Goal: Information Seeking & Learning: Find specific fact

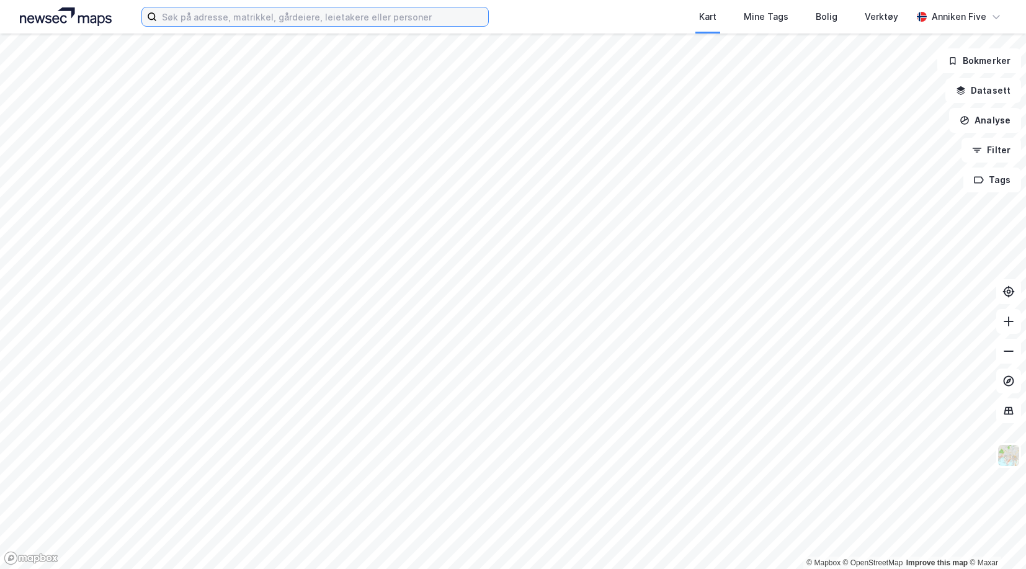
click at [450, 16] on input at bounding box center [322, 16] width 331 height 19
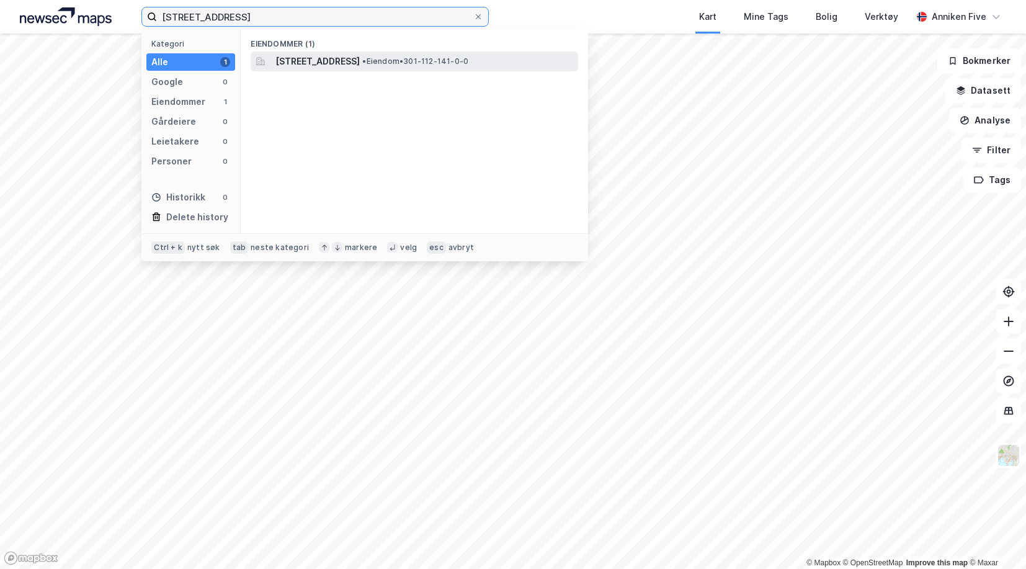
type input "[STREET_ADDRESS]"
click at [428, 63] on span "• Eiendom • 301-112-141-0-0" at bounding box center [415, 61] width 106 height 10
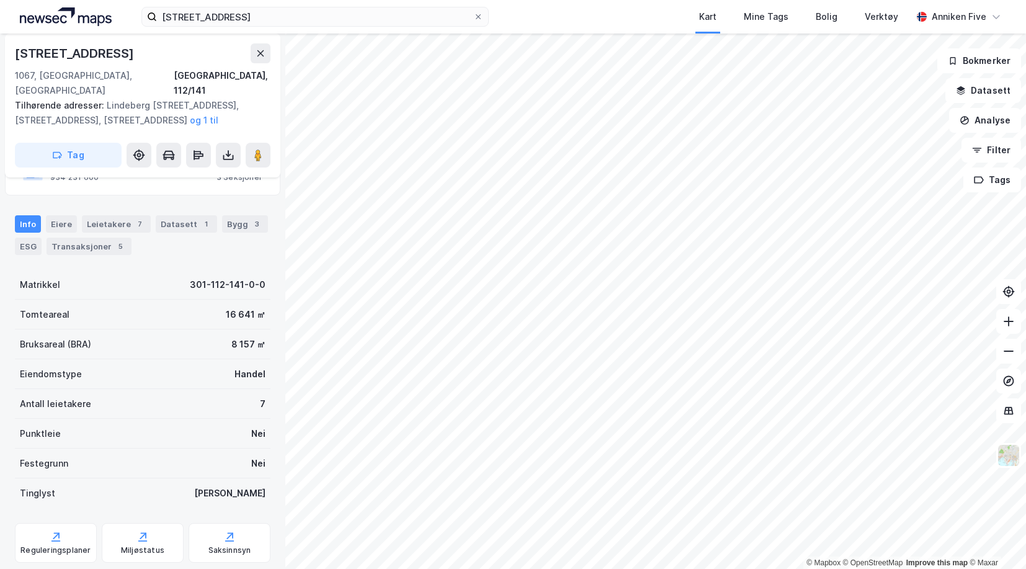
scroll to position [118, 0]
click at [62, 214] on div "Eiere" at bounding box center [61, 222] width 31 height 17
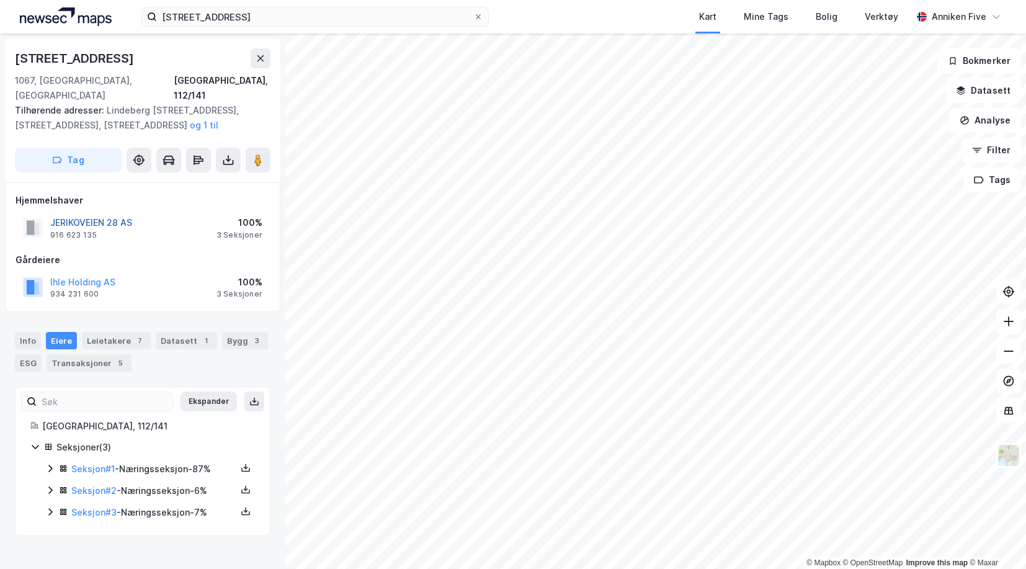
click at [0, 0] on button "JERIKOVEIEN 28 AS" at bounding box center [0, 0] width 0 height 0
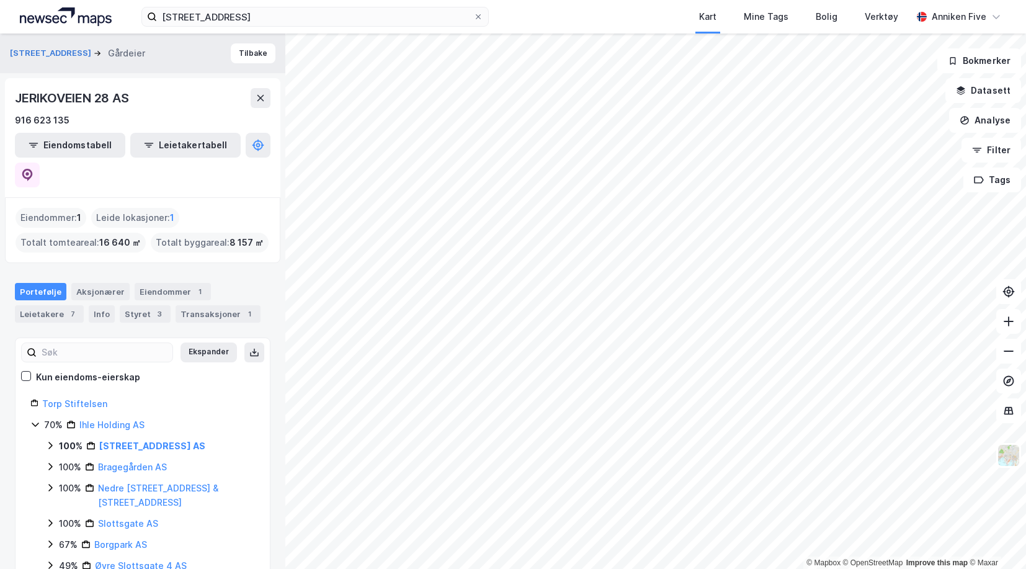
click at [89, 396] on div "Torp Stiftelsen" at bounding box center [148, 403] width 213 height 15
click at [87, 398] on link "Torp Stiftelsen" at bounding box center [74, 403] width 65 height 11
click at [66, 308] on div "7" at bounding box center [72, 314] width 12 height 12
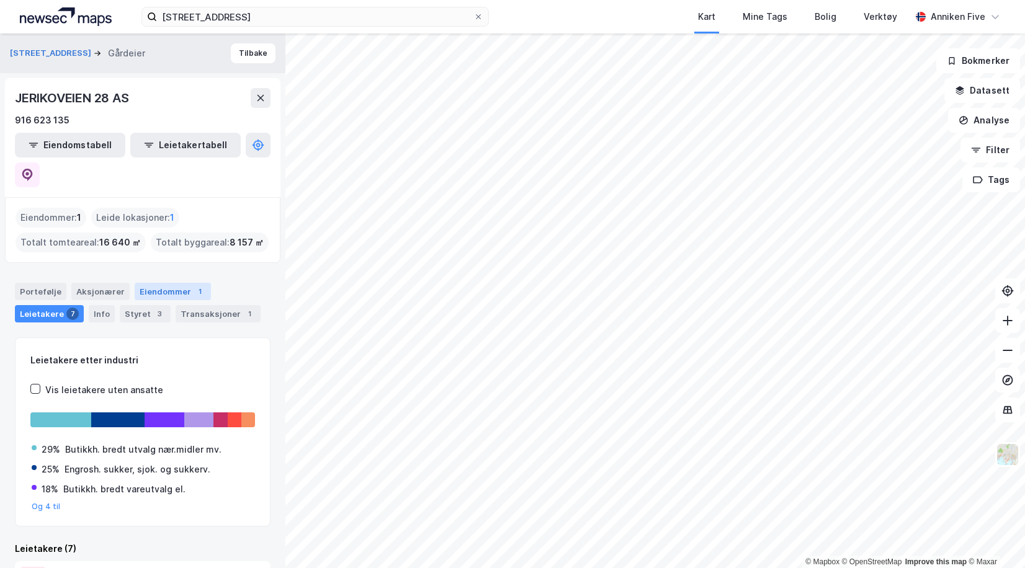
click at [153, 283] on div "Eiendommer 1" at bounding box center [173, 291] width 76 height 17
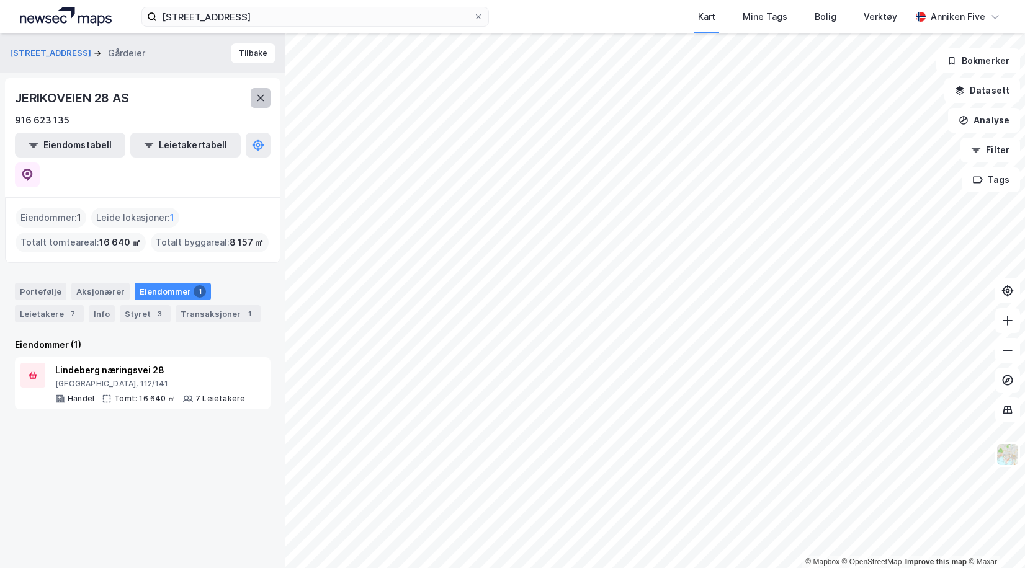
click at [261, 99] on icon at bounding box center [260, 98] width 7 height 6
